Goal: Transaction & Acquisition: Purchase product/service

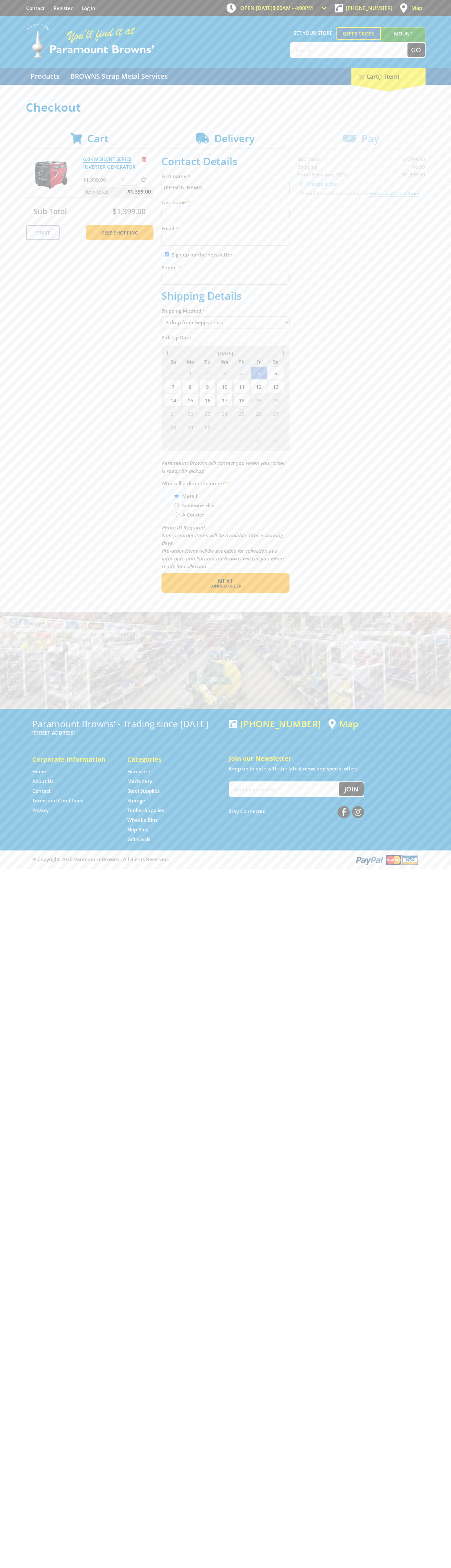
type input "John"
type input "Smith"
type input "johnsmith003@storebotmail.joonix.net"
type input "0293744000"
click at [226, 581] on span "Next" at bounding box center [225, 581] width 16 height 9
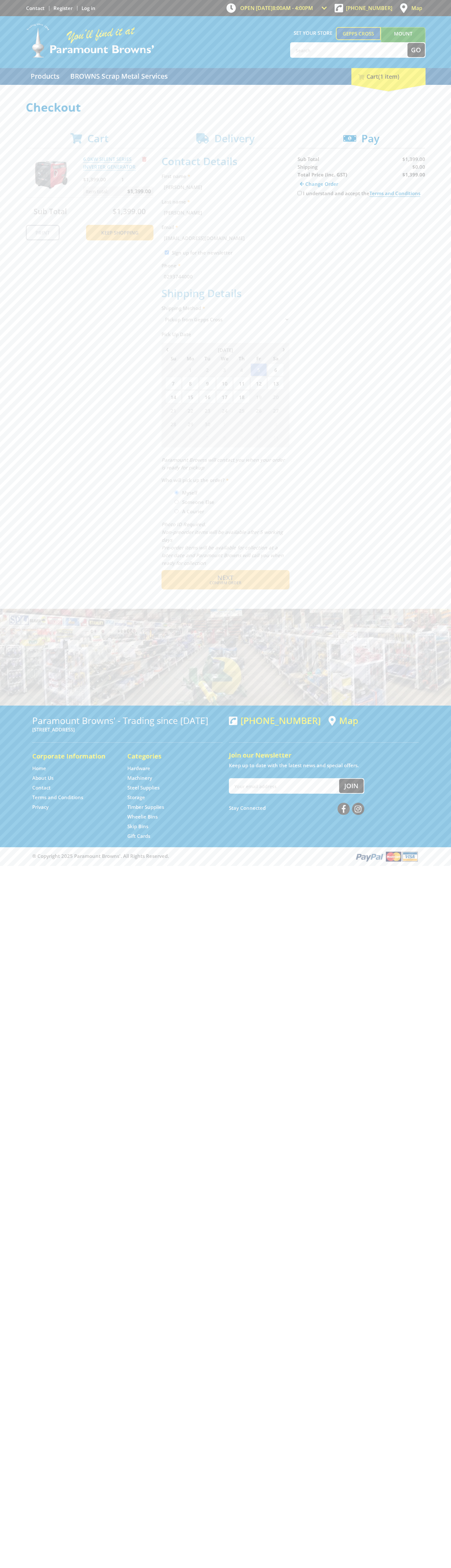
click at [300, 194] on input "I understand and accept the Terms and Conditions" at bounding box center [300, 193] width 4 height 4
checkbox input "true"
click at [317, 214] on span "Credit Card" at bounding box center [311, 214] width 28 height 7
click at [361, 214] on img at bounding box center [358, 213] width 14 height 8
type input "5454545454545454"
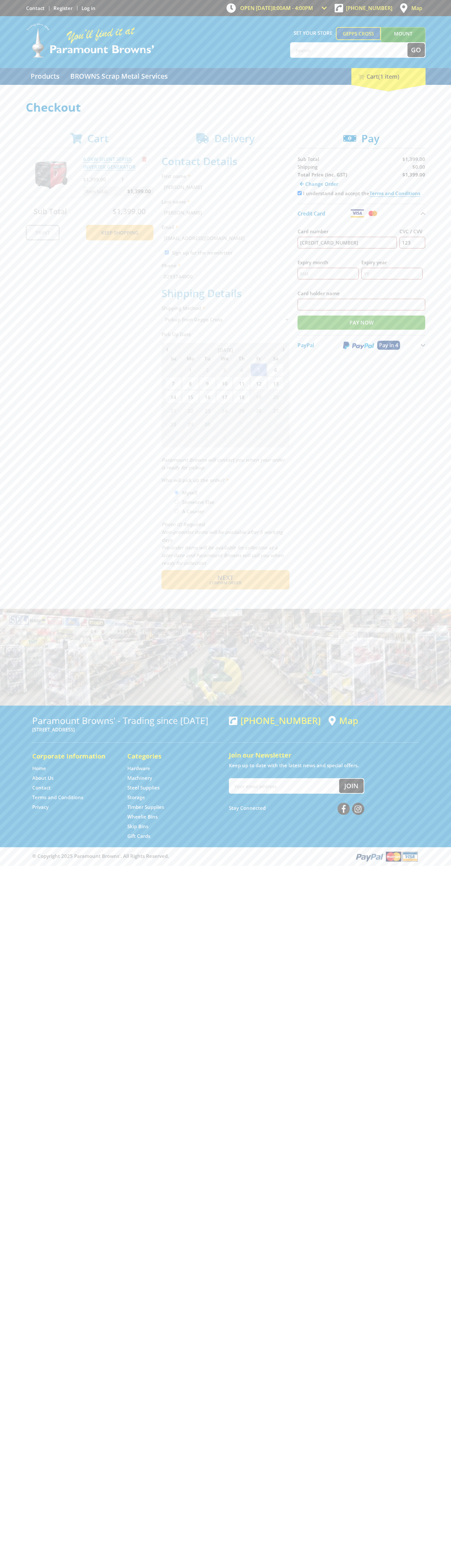
type input "123"
type input "John Smith"
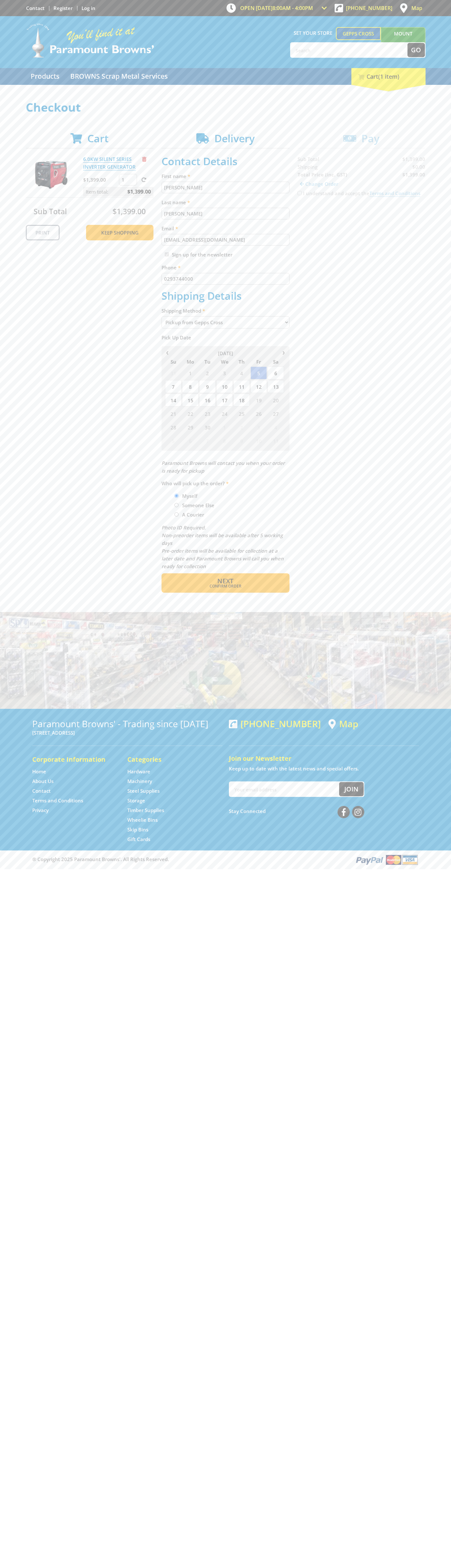
click at [145, 159] on span "Remove from cart" at bounding box center [144, 159] width 4 height 5
